Goal: Information Seeking & Learning: Learn about a topic

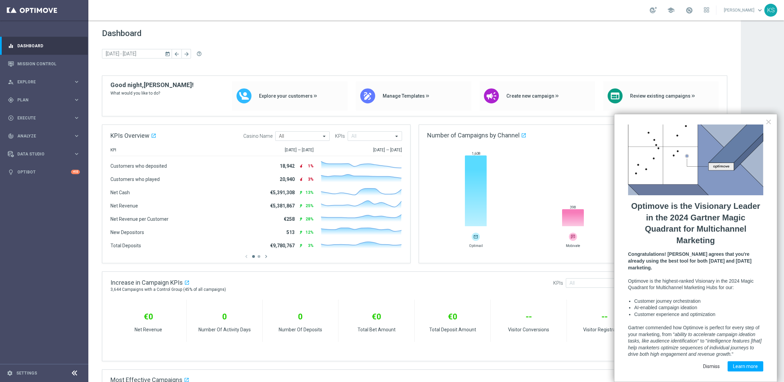
click at [719, 361] on button "Dismiss" at bounding box center [712, 366] width 28 height 10
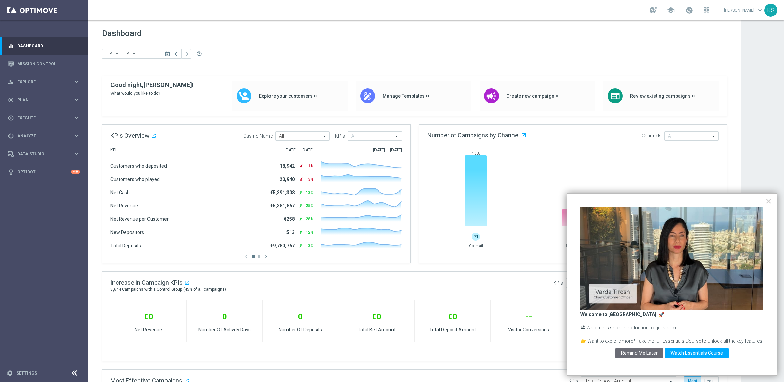
click at [766, 201] on button "×" at bounding box center [768, 200] width 6 height 11
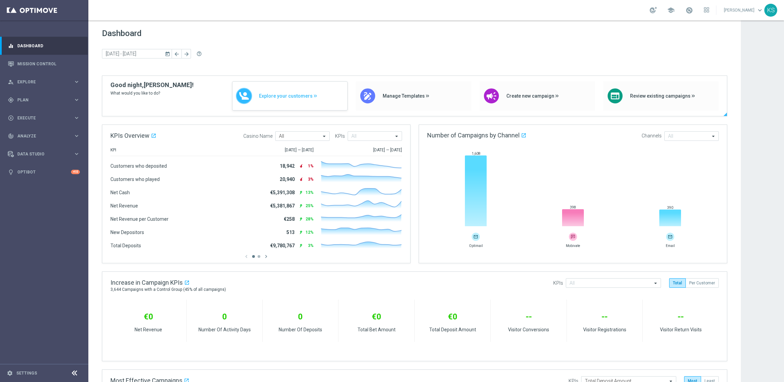
click at [292, 97] on span "Explore your customers" at bounding box center [301, 96] width 85 height 6
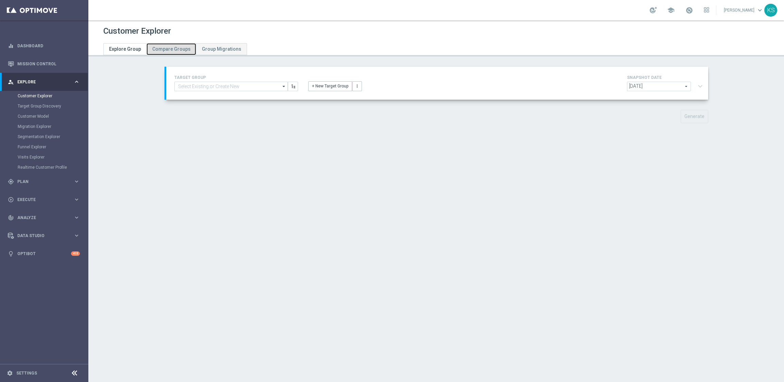
click at [160, 50] on span "Compare Groups" at bounding box center [171, 48] width 38 height 5
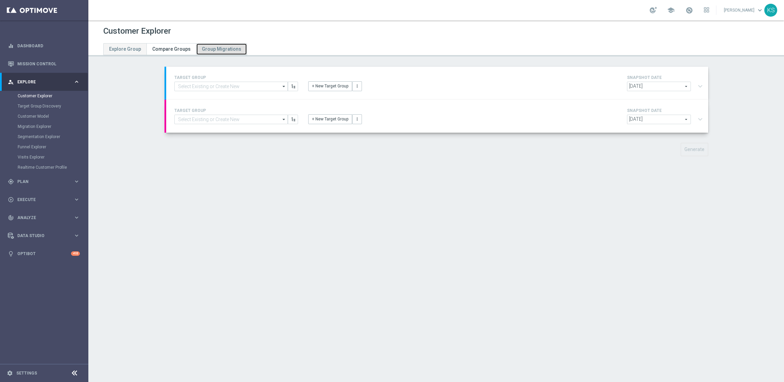
click at [206, 52] on link "Group Migrations" at bounding box center [221, 49] width 51 height 12
click at [130, 50] on span "Explore Group" at bounding box center [125, 48] width 32 height 5
type input "[DATE]"
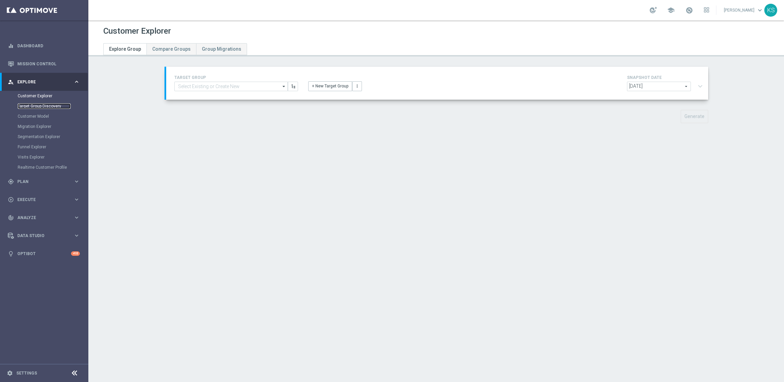
click at [40, 106] on link "Target Group Discovery" at bounding box center [44, 105] width 53 height 5
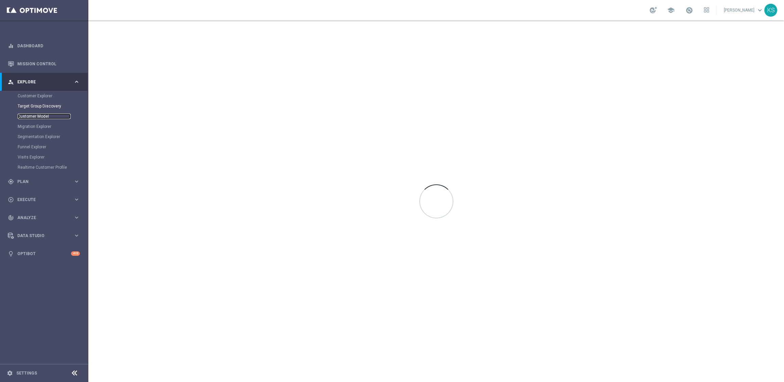
click at [40, 117] on link "Customer Model" at bounding box center [44, 116] width 53 height 5
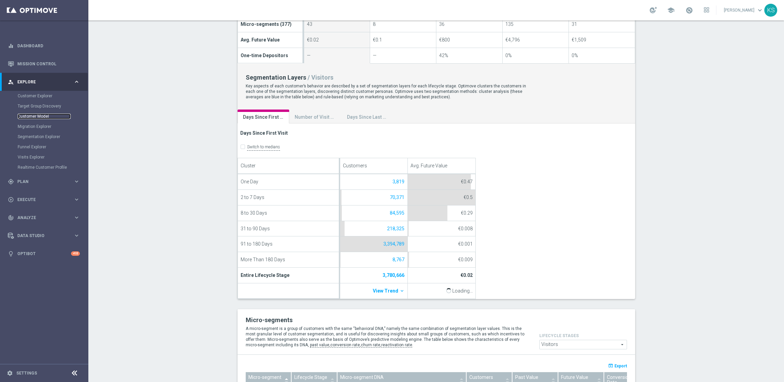
scroll to position [355, 0]
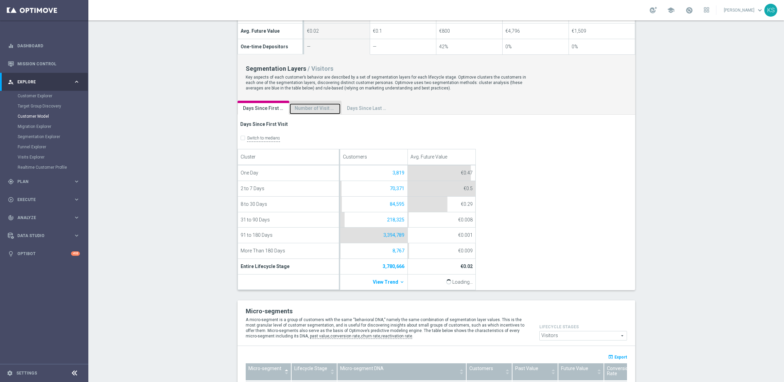
click at [315, 108] on div "Number of Visit Days" at bounding box center [315, 108] width 41 height 6
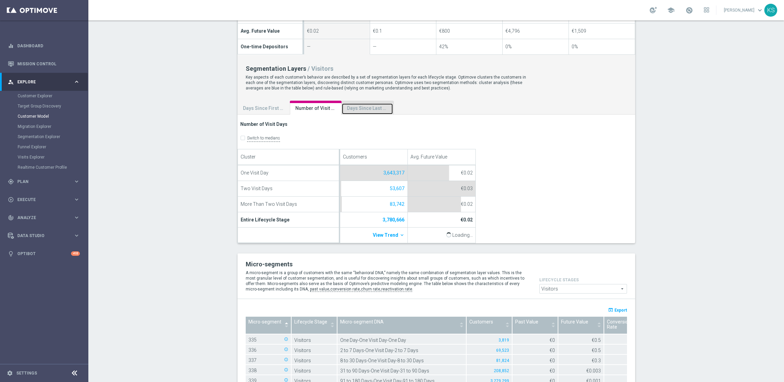
click at [351, 109] on div "Days Since Last Visit" at bounding box center [367, 108] width 41 height 6
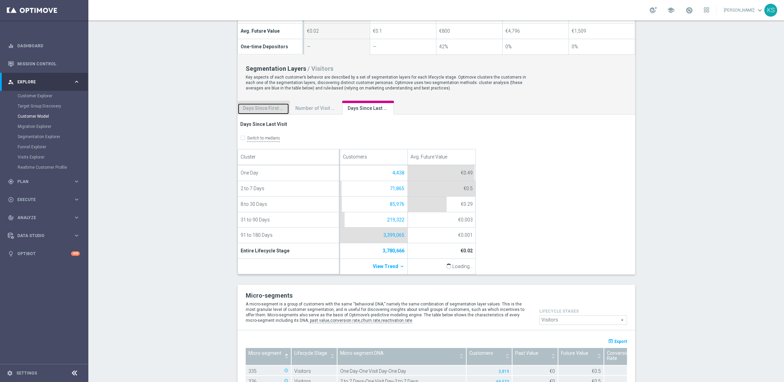
click at [268, 108] on div "Days Since First Visit" at bounding box center [263, 108] width 41 height 6
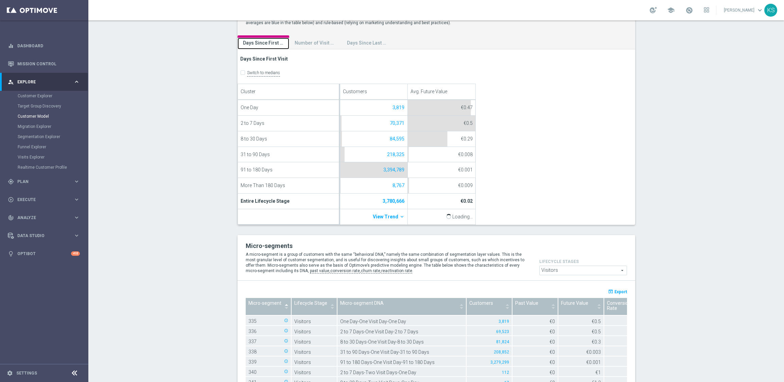
scroll to position [420, 0]
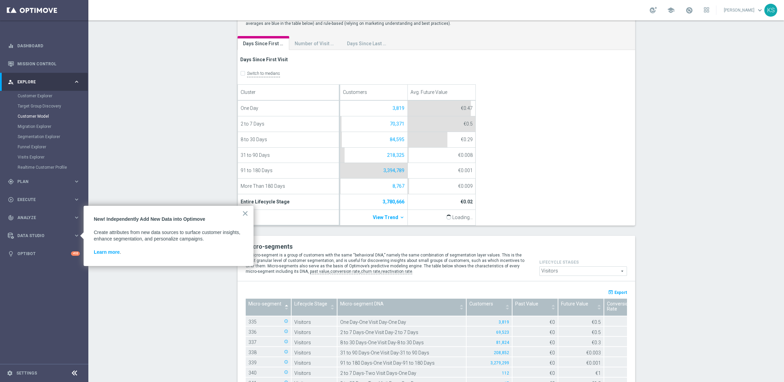
click at [248, 212] on div "× New! Independently Add New Data into Optimove Create attributes from new data…" at bounding box center [169, 236] width 170 height 61
click at [246, 214] on button "×" at bounding box center [245, 213] width 6 height 11
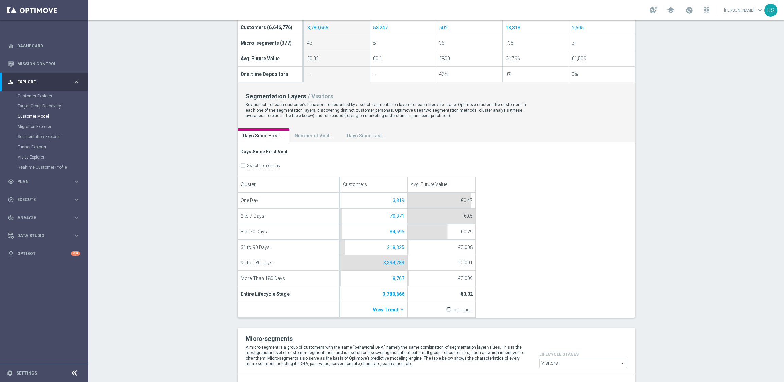
scroll to position [316, 0]
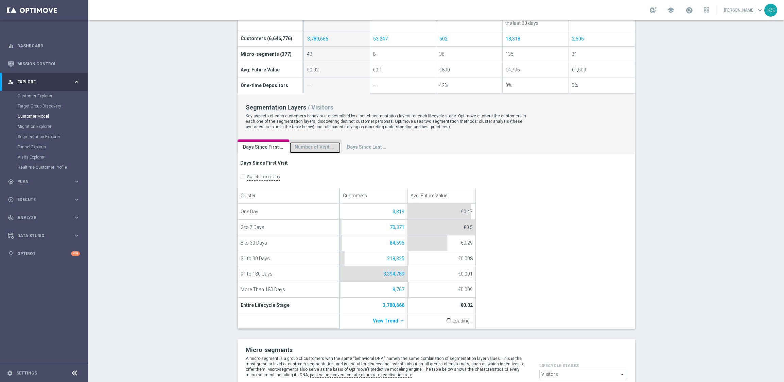
click at [310, 148] on div "Number of Visit Days" at bounding box center [315, 147] width 41 height 6
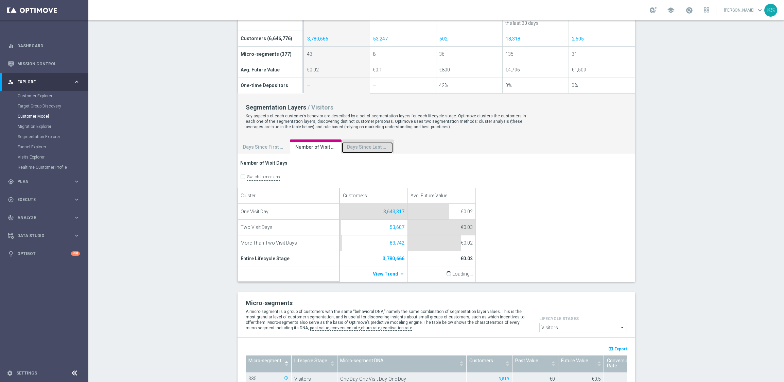
click at [358, 149] on div "Days Since Last Visit" at bounding box center [367, 147] width 41 height 6
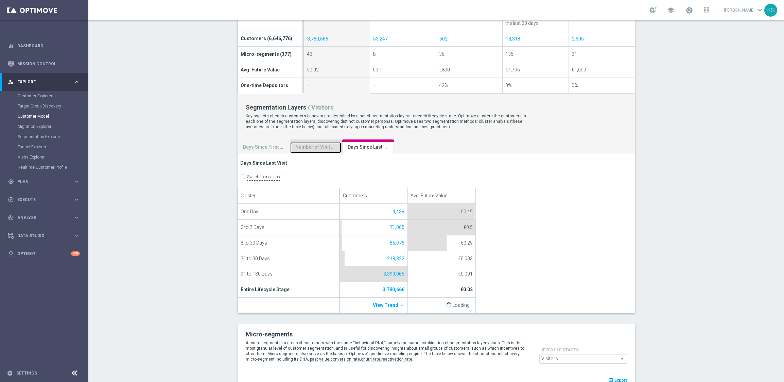
click at [316, 149] on div "Number of Visit Days" at bounding box center [315, 147] width 41 height 6
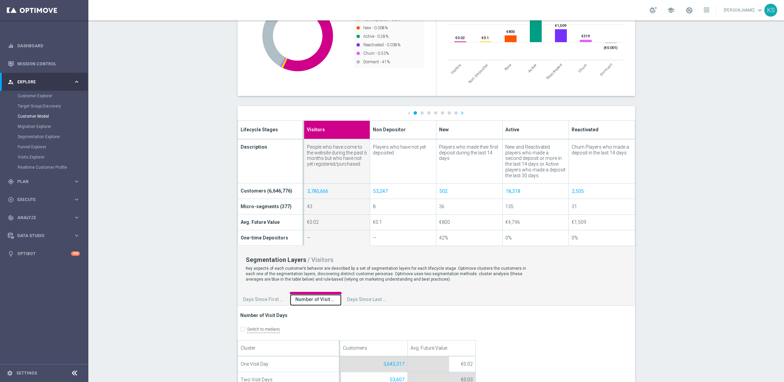
scroll to position [164, 0]
click at [420, 113] on link "2" at bounding box center [421, 112] width 3 height 3
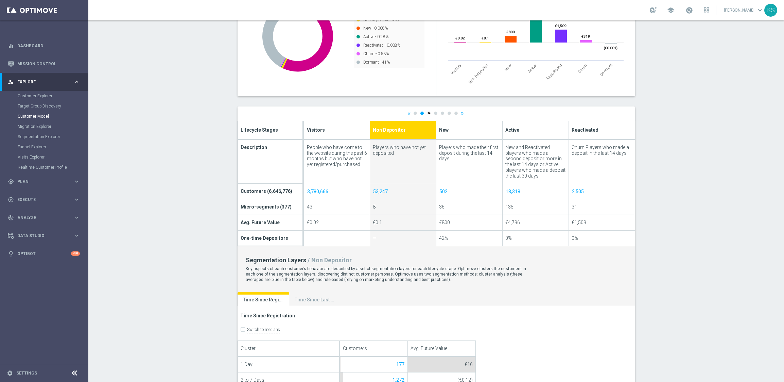
click at [427, 113] on link "3" at bounding box center [428, 112] width 3 height 3
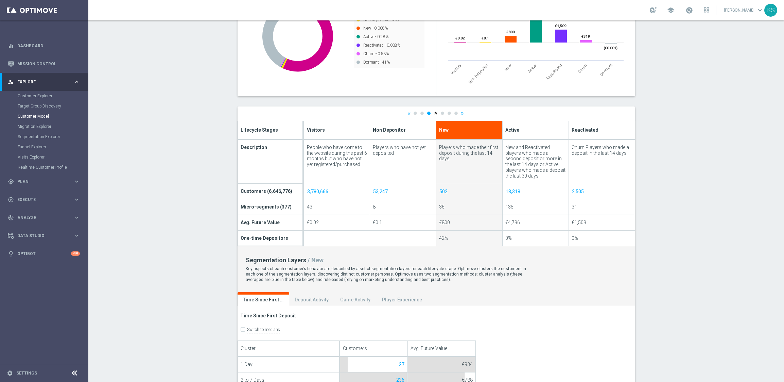
click at [434, 114] on link "4" at bounding box center [435, 112] width 3 height 3
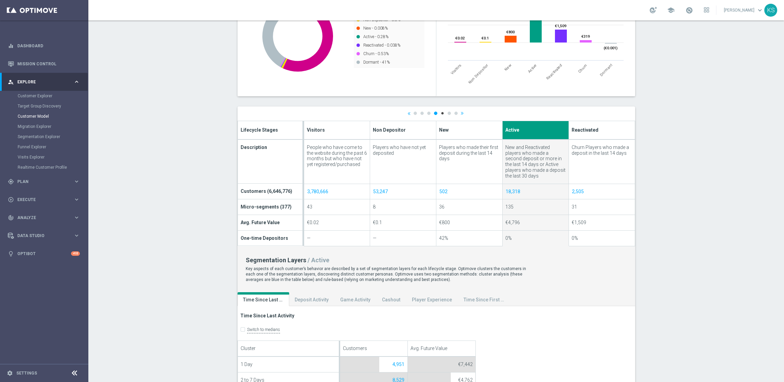
click at [441, 113] on link "5" at bounding box center [442, 112] width 3 height 3
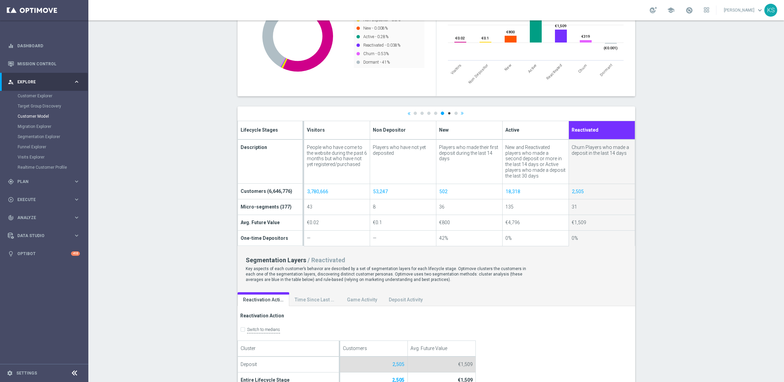
click at [448, 113] on link "6" at bounding box center [449, 112] width 3 height 3
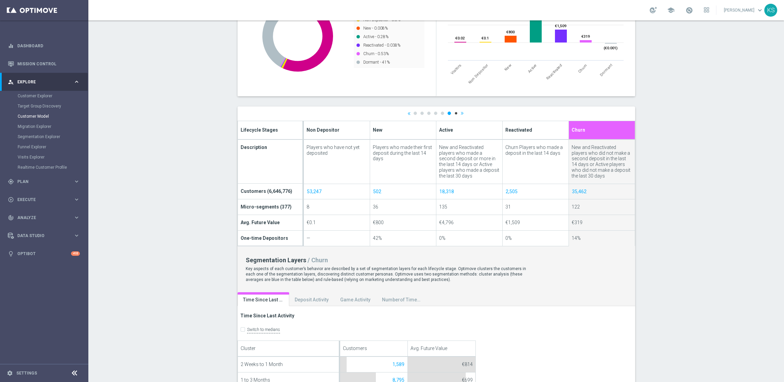
click at [454, 113] on link "7" at bounding box center [455, 112] width 3 height 3
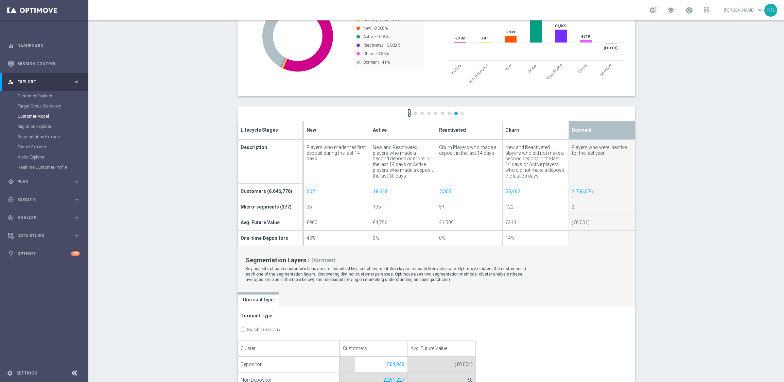
click at [408, 113] on link "«" at bounding box center [409, 113] width 3 height 4
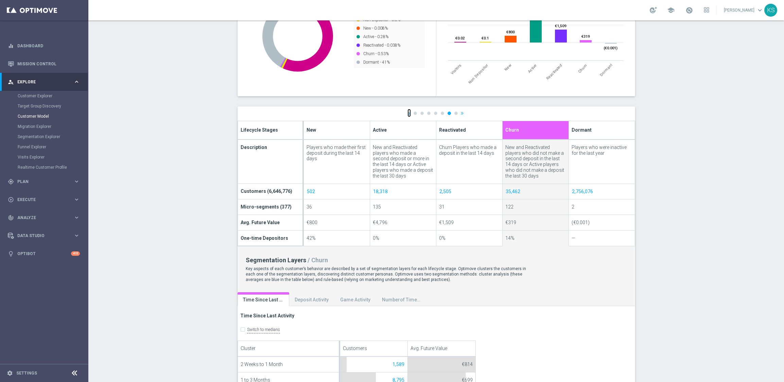
click at [408, 113] on link "«" at bounding box center [409, 113] width 3 height 4
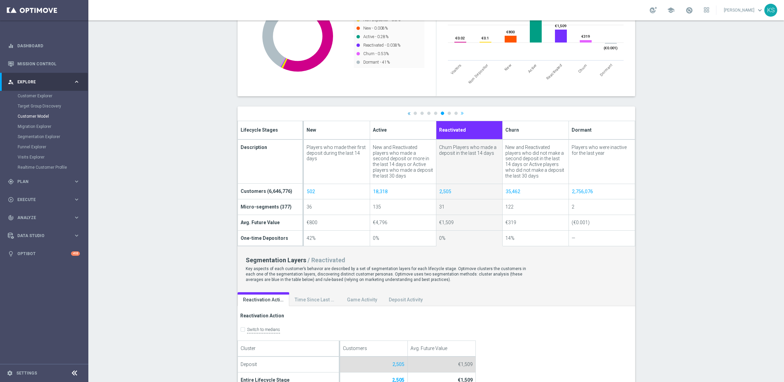
click at [407, 113] on div at bounding box center [437, 276] width 398 height 340
click at [408, 113] on link "«" at bounding box center [409, 113] width 3 height 4
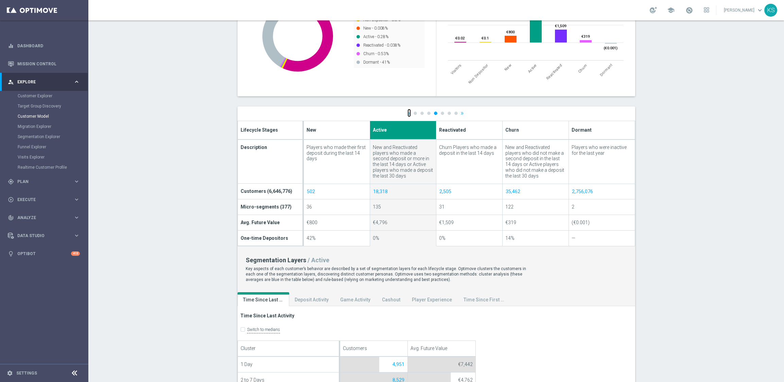
click at [408, 113] on link "«" at bounding box center [409, 113] width 3 height 4
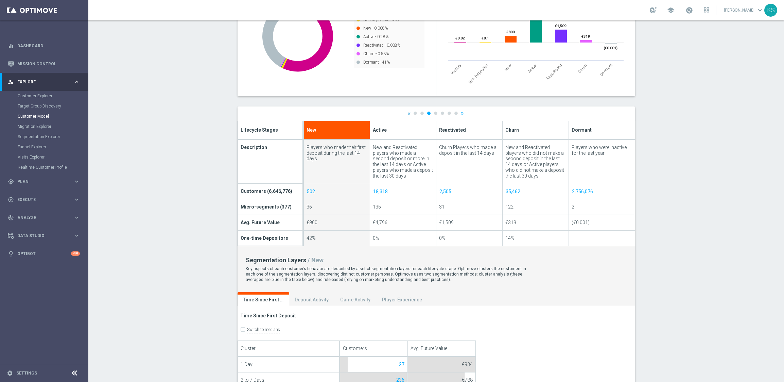
click at [407, 113] on div at bounding box center [437, 276] width 398 height 340
click at [408, 113] on link "«" at bounding box center [409, 113] width 3 height 4
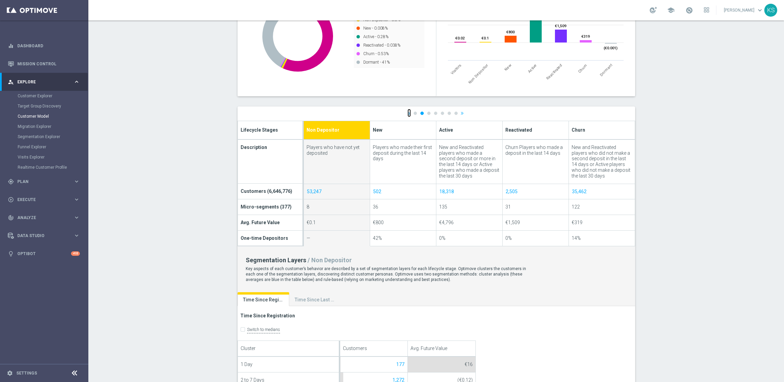
click at [408, 114] on link "«" at bounding box center [409, 113] width 3 height 4
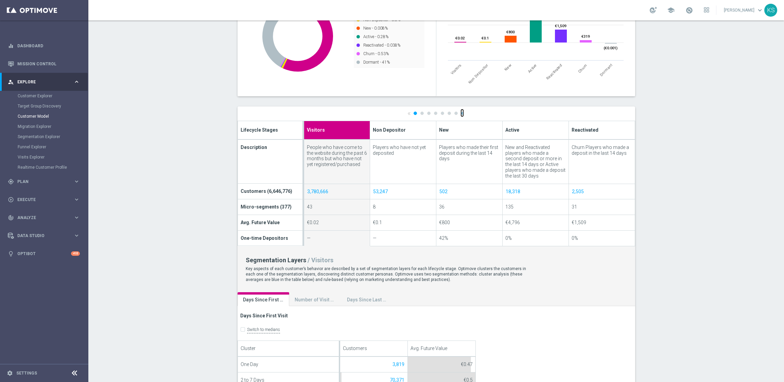
click at [461, 113] on link "»" at bounding box center [462, 113] width 3 height 4
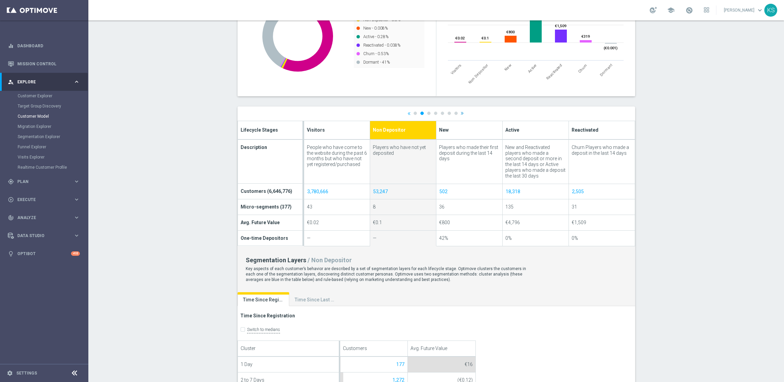
click at [459, 113] on div at bounding box center [437, 276] width 398 height 340
click at [461, 113] on link "»" at bounding box center [462, 113] width 3 height 4
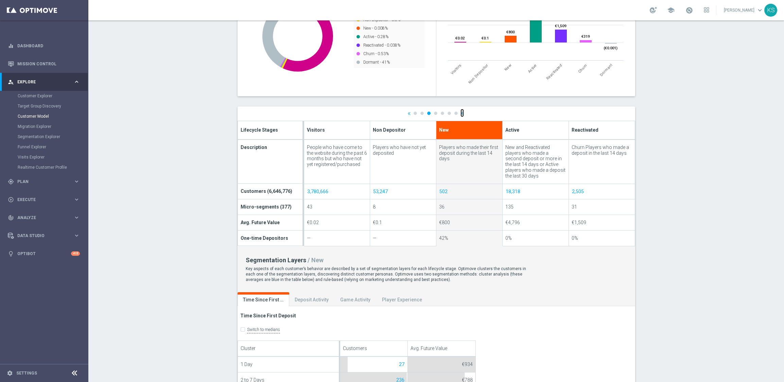
click at [461, 113] on link "»" at bounding box center [462, 113] width 3 height 4
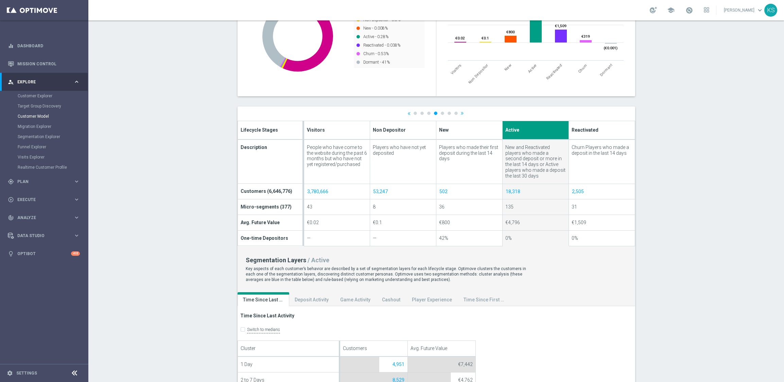
click at [460, 114] on div "« 1 2 3 4 5 6 7 » Lifecycle Stages Description Customers (6,646,776) Micro-segm…" at bounding box center [437, 278] width 398 height 344
click at [461, 114] on link "»" at bounding box center [462, 113] width 3 height 4
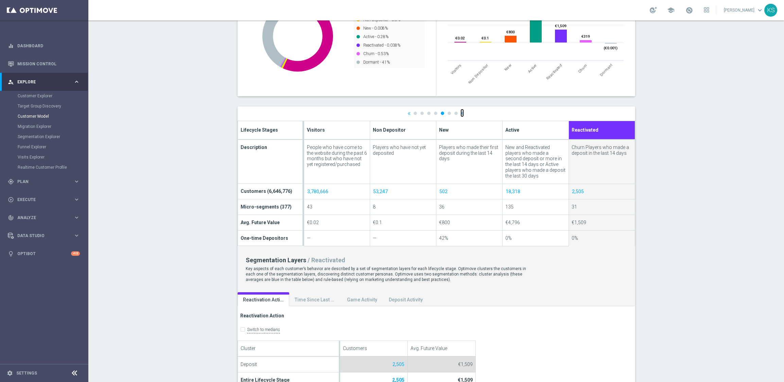
click at [461, 113] on link "»" at bounding box center [462, 113] width 3 height 4
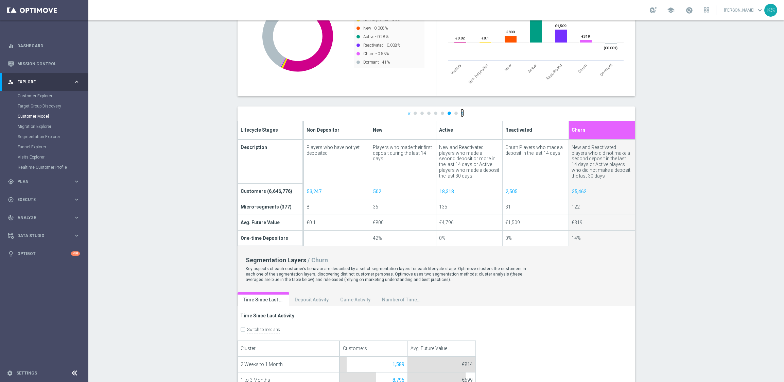
click at [461, 113] on link "»" at bounding box center [462, 113] width 3 height 4
type input "Dormant"
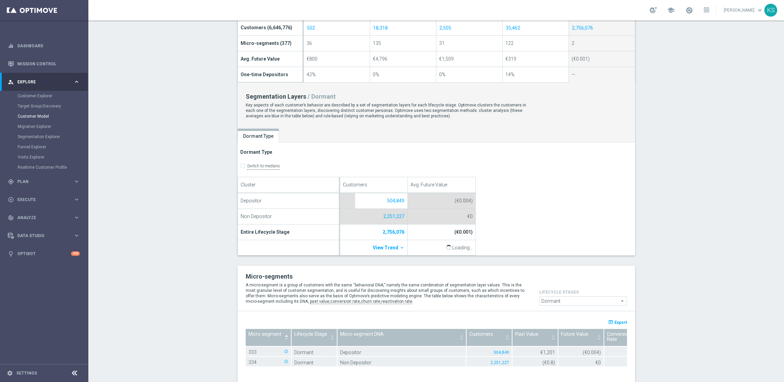
scroll to position [368, 0]
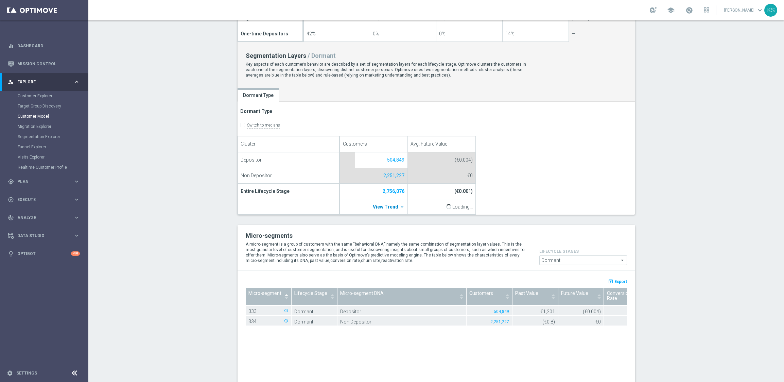
click at [400, 206] on icon "keyboard_arrow_down" at bounding box center [401, 206] width 5 height 5
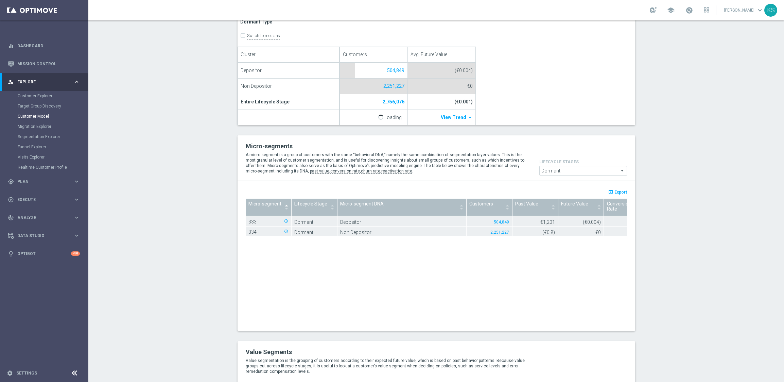
scroll to position [528, 0]
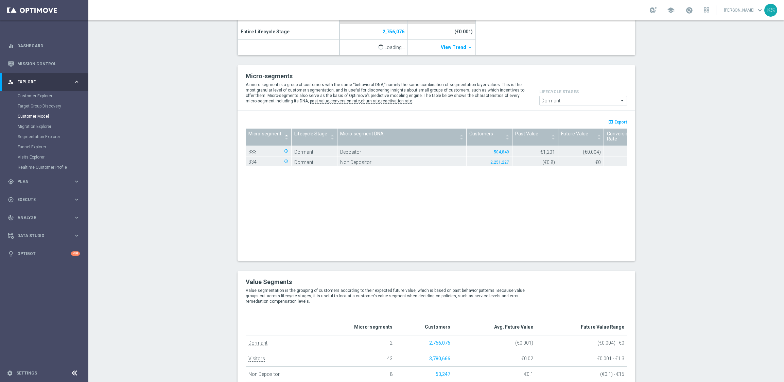
click at [285, 134] on div "Micro-segment 1" at bounding box center [268, 133] width 40 height 5
click at [284, 135] on icon "Sort Ascending" at bounding box center [287, 137] width 7 height 5
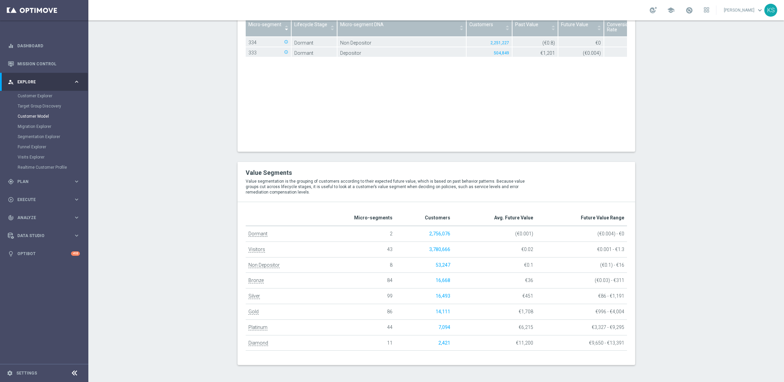
scroll to position [637, 0]
click at [33, 127] on link "Migration Explorer" at bounding box center [44, 126] width 53 height 5
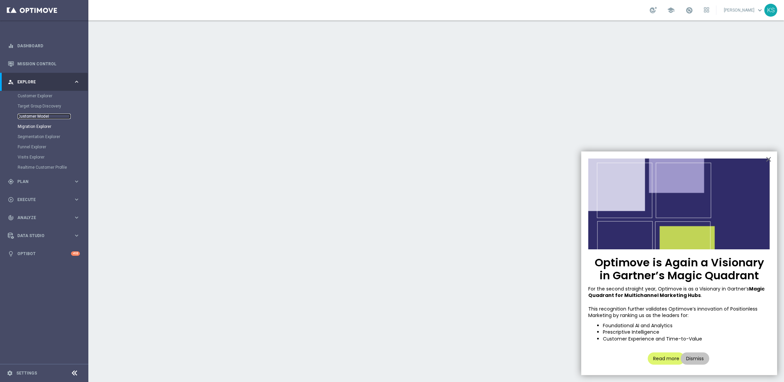
click at [35, 117] on link "Customer Model" at bounding box center [44, 116] width 53 height 5
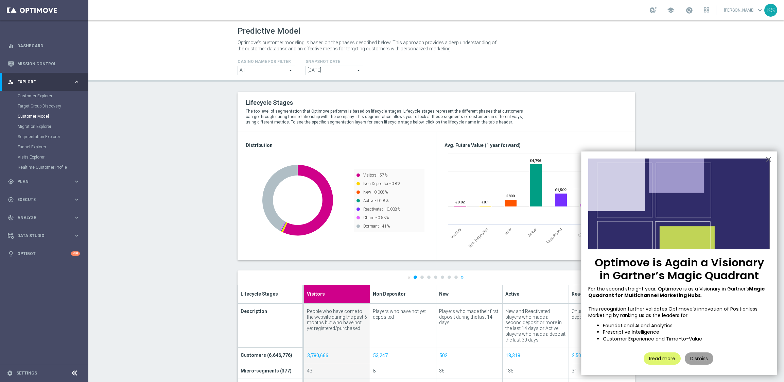
click at [702, 359] on button "Dismiss" at bounding box center [699, 358] width 29 height 12
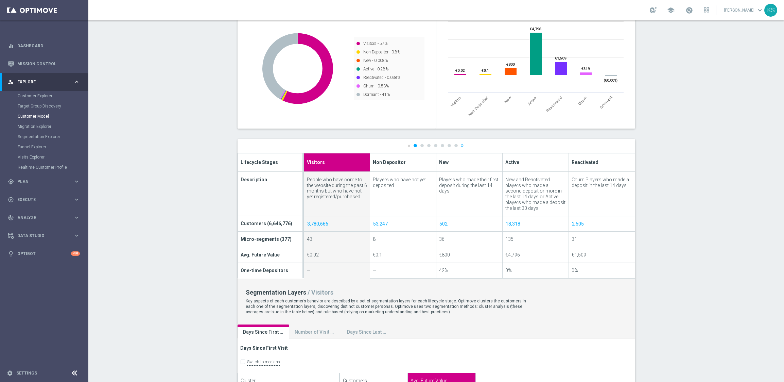
scroll to position [132, 0]
drag, startPoint x: 447, startPoint y: 190, endPoint x: 437, endPoint y: 181, distance: 13.2
click at [439, 181] on div "Players who made their first deposit during the last 14 days" at bounding box center [469, 184] width 61 height 17
copy div "Players who made their first deposit during the last 14 days"
click at [527, 185] on div "New and Reactivated players who made a second deposit or more in the last 14 da…" at bounding box center [535, 193] width 61 height 34
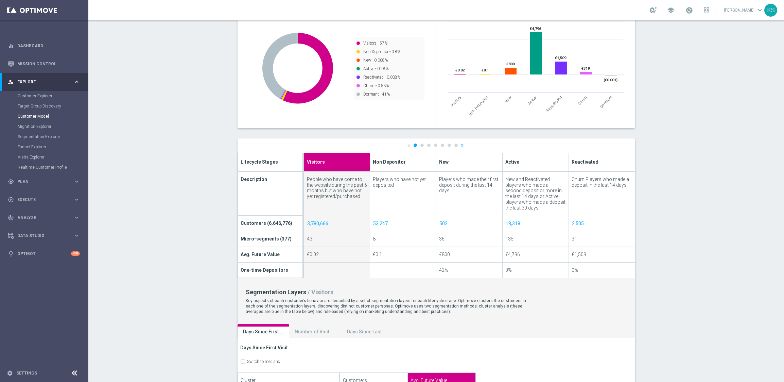
drag, startPoint x: 557, startPoint y: 202, endPoint x: 504, endPoint y: 180, distance: 57.1
click at [505, 180] on div "New and Reactivated players who made a second deposit or more in the last 14 da…" at bounding box center [535, 193] width 61 height 34
copy div "New and Reactivated players who made a second deposit or more in the last 14 da…"
drag, startPoint x: 394, startPoint y: 186, endPoint x: 372, endPoint y: 180, distance: 22.9
click at [373, 180] on div "Players who have not yet deposited" at bounding box center [403, 182] width 61 height 12
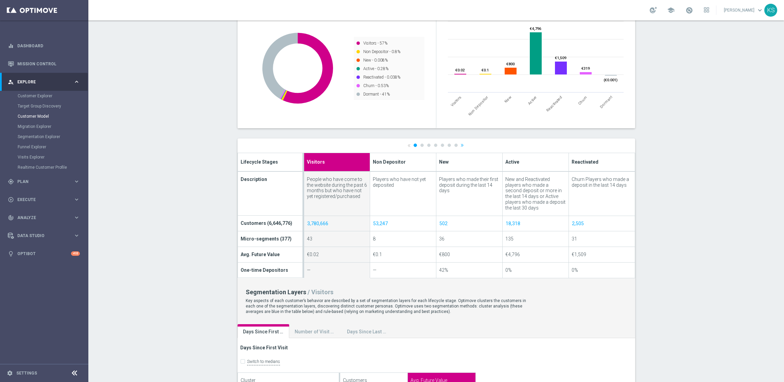
copy div "Players who have not yet deposited"
drag, startPoint x: 448, startPoint y: 190, endPoint x: 438, endPoint y: 180, distance: 14.2
click at [439, 180] on div "Players who made their first deposit during the last 14 days" at bounding box center [469, 184] width 61 height 17
click at [520, 189] on div "New and Reactivated players who made a second deposit or more in the last 14 da…" at bounding box center [535, 193] width 61 height 34
drag, startPoint x: 625, startPoint y: 185, endPoint x: 570, endPoint y: 180, distance: 55.2
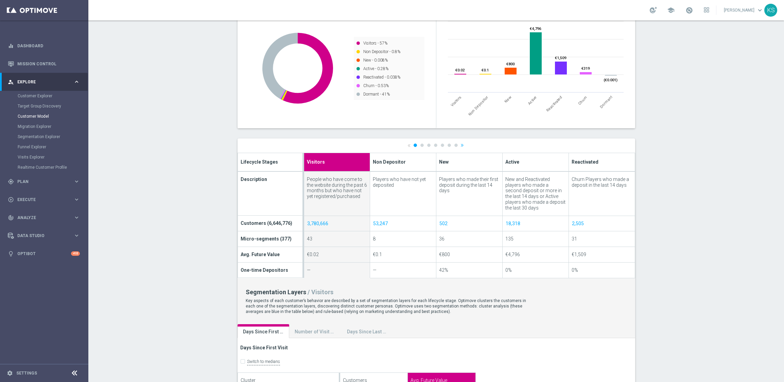
click at [572, 180] on div "Churn Players who made a deposit in the last 14 days" at bounding box center [602, 182] width 61 height 12
copy div "Churn Players who made a deposit in the last 14 days"
click at [461, 145] on link "»" at bounding box center [462, 145] width 3 height 4
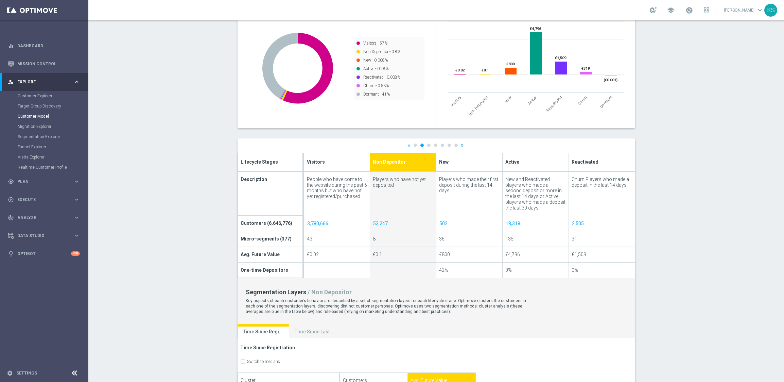
click at [460, 145] on div at bounding box center [437, 308] width 398 height 340
click at [461, 146] on link "»" at bounding box center [462, 145] width 3 height 4
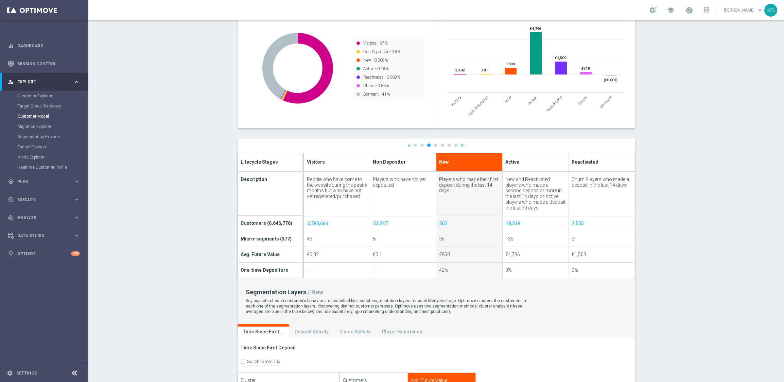
click at [460, 146] on div "« 1 2 3 4 5 6 7 » Lifecycle Stages Description Customers (6,646,776) Micro-segm…" at bounding box center [437, 374] width 398 height 472
click at [461, 146] on link "»" at bounding box center [462, 145] width 3 height 4
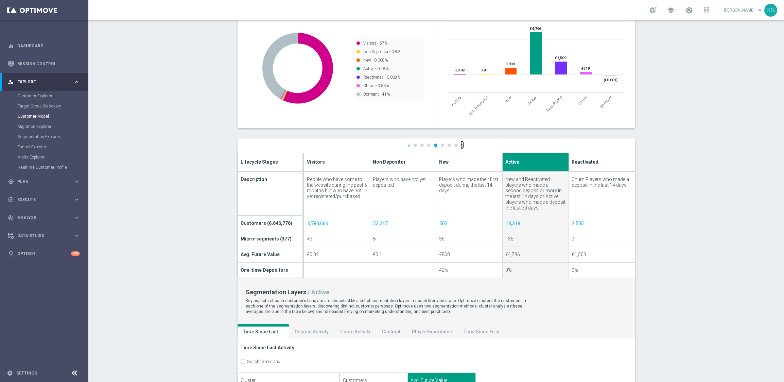
click at [461, 144] on link "»" at bounding box center [462, 145] width 3 height 4
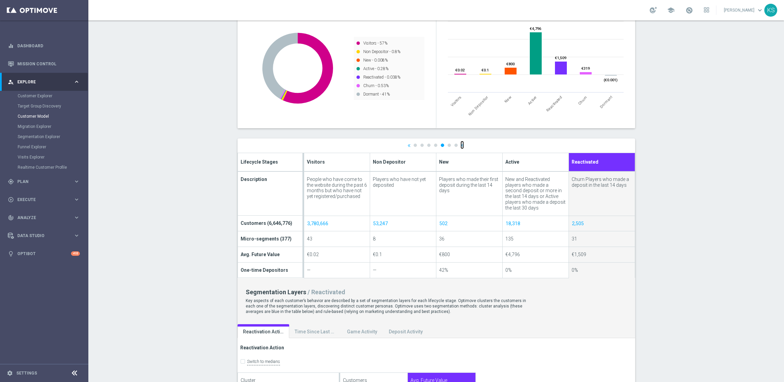
click at [461, 146] on link "»" at bounding box center [462, 145] width 3 height 4
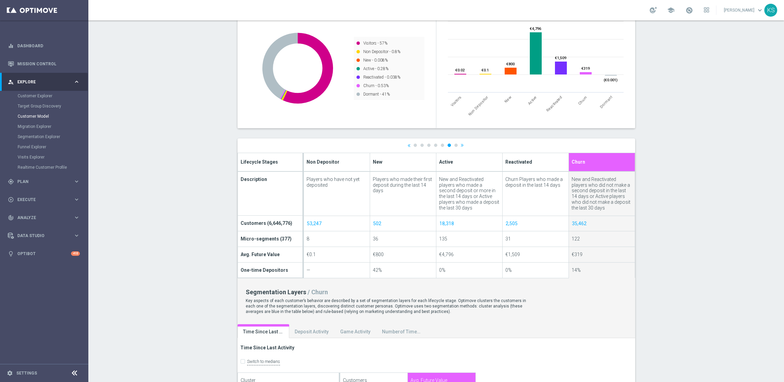
drag, startPoint x: 582, startPoint y: 207, endPoint x: 569, endPoint y: 180, distance: 30.7
click at [569, 180] on td "New and Reactivated players who did not make a second deposit in the last 14 da…" at bounding box center [602, 193] width 66 height 44
copy div "New and Reactivated players who did not make a second deposit in the last 14 da…"
click at [454, 145] on link "7" at bounding box center [455, 144] width 3 height 3
type input "Dormant"
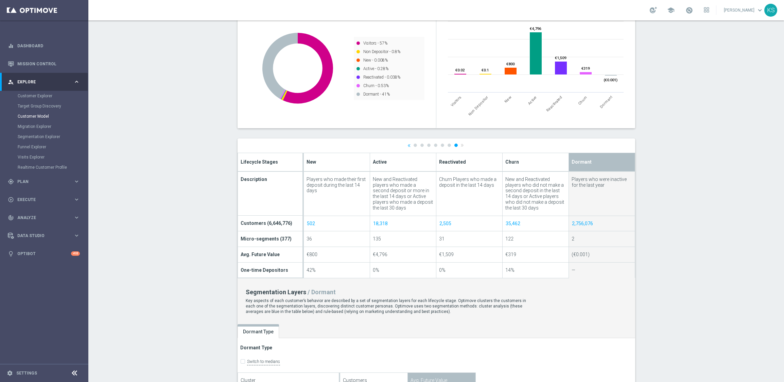
click at [606, 184] on div "Players who were inactive for the last year" at bounding box center [602, 182] width 61 height 12
drag, startPoint x: 597, startPoint y: 184, endPoint x: 570, endPoint y: 180, distance: 27.4
click at [572, 180] on div "Players who were inactive for the last year" at bounding box center [602, 182] width 61 height 12
copy div "Players who were inactive for the last year"
